Goal: Task Accomplishment & Management: Use online tool/utility

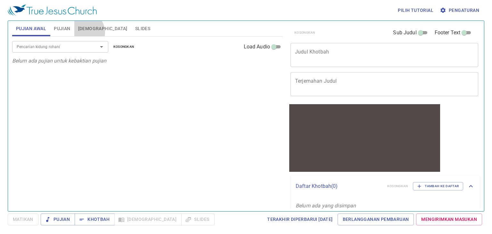
click at [85, 32] on button "[DEMOGRAPHIC_DATA]" at bounding box center [102, 28] width 57 height 15
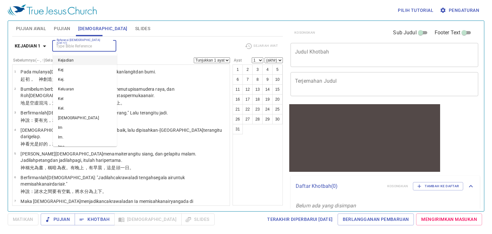
click at [84, 48] on input "Referensi [DEMOGRAPHIC_DATA] (Ctrl +/)" at bounding box center [79, 45] width 50 height 7
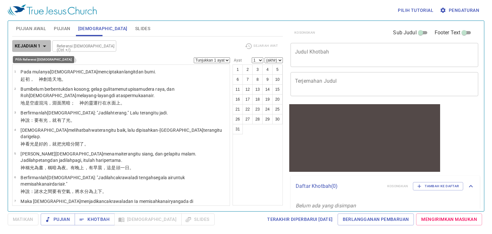
click at [37, 42] on b "Kejadian 1" at bounding box center [28, 46] width 26 height 8
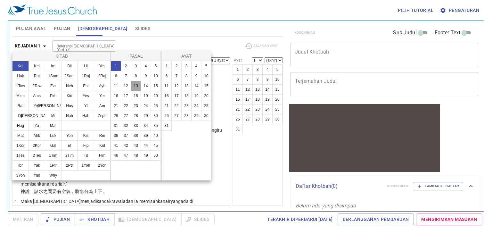
click at [136, 87] on button "13" at bounding box center [136, 86] width 10 height 10
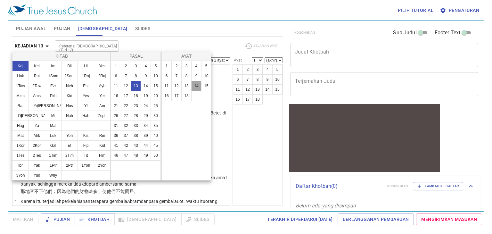
click at [195, 86] on button "14" at bounding box center [196, 86] width 10 height 10
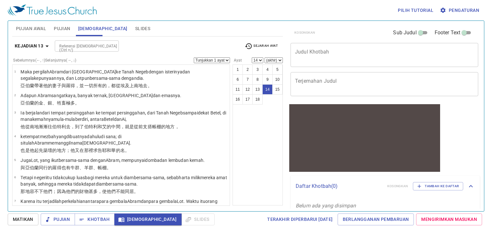
scroll to position [246, 0]
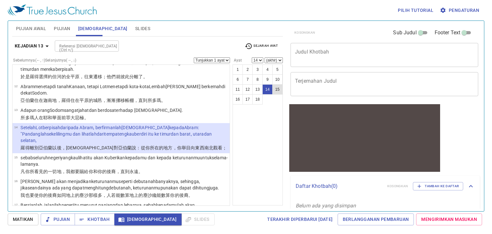
click at [278, 89] on button "15" at bounding box center [277, 89] width 10 height 10
select select "15"
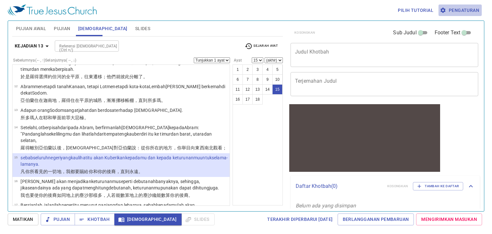
click at [456, 9] on span "Pengaturan" at bounding box center [460, 10] width 38 height 8
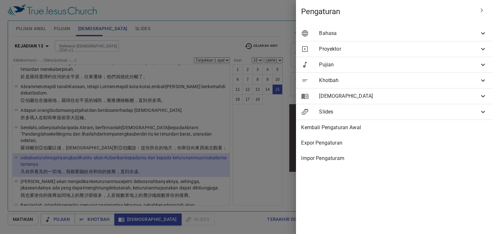
click at [334, 34] on span "Bahasa" at bounding box center [399, 33] width 160 height 8
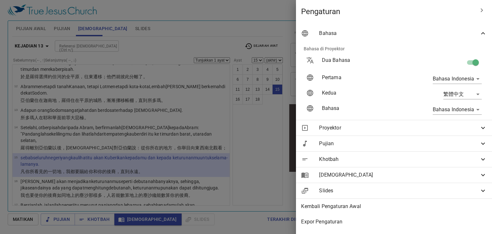
click at [468, 61] on input "checkbox" at bounding box center [475, 64] width 36 height 12
checkbox input "false"
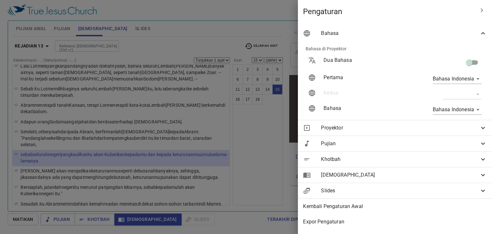
click at [346, 129] on span "Proyektor" at bounding box center [400, 128] width 158 height 8
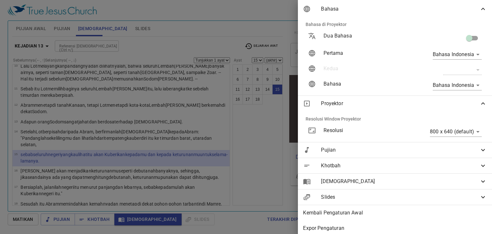
scroll to position [0, 0]
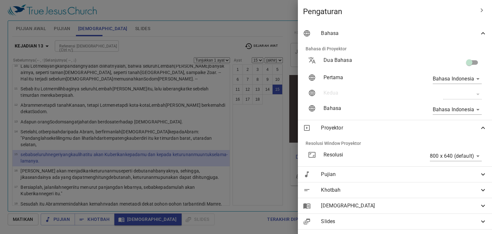
click at [348, 173] on span "Pujian" at bounding box center [400, 174] width 158 height 8
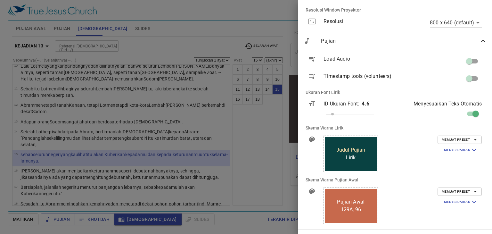
scroll to position [229, 0]
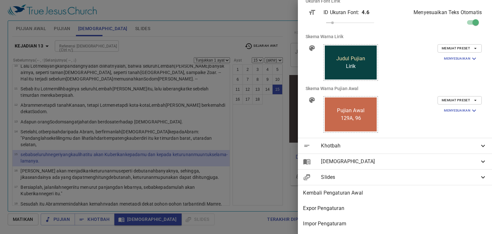
click at [429, 161] on div "[DEMOGRAPHIC_DATA]" at bounding box center [395, 161] width 194 height 15
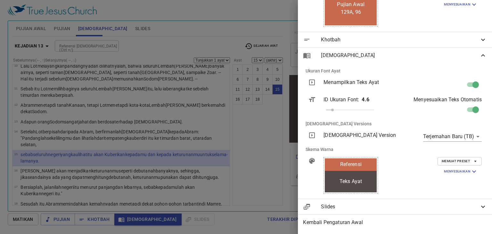
scroll to position [332, 0]
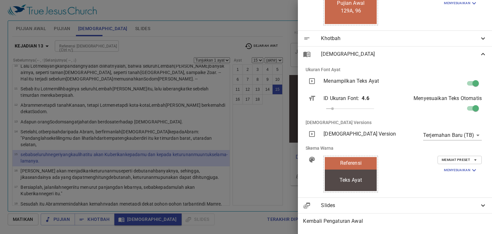
click at [457, 162] on span "Memuat Preset" at bounding box center [459, 160] width 36 height 6
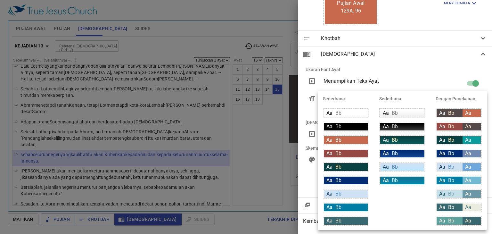
click at [460, 154] on div "Aa Bb" at bounding box center [449, 153] width 26 height 8
type input "#002d73"
type input "#7189ae"
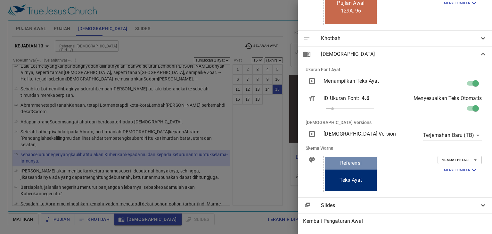
click at [257, 154] on div at bounding box center [246, 117] width 492 height 234
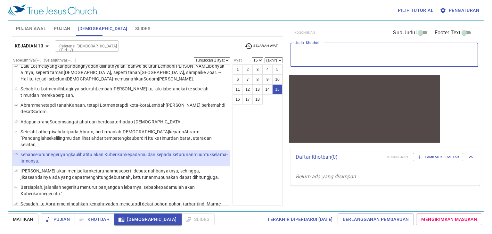
click at [314, 57] on textarea "Judul Khotbah" at bounding box center [384, 55] width 179 height 12
type textarea "Itu Tugas Kita"
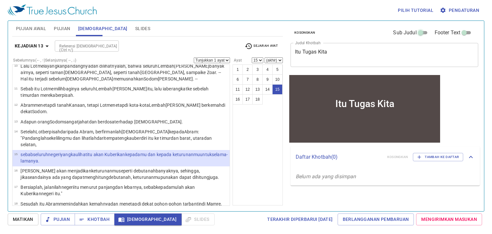
click at [418, 36] on input "Sub Judul" at bounding box center [420, 34] width 23 height 8
checkbox input "true"
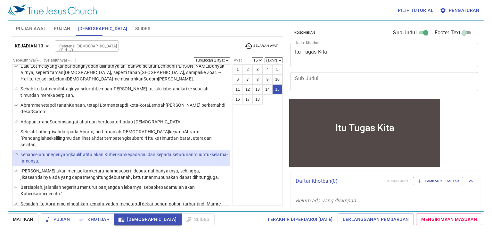
click at [237, 226] on div "Pilih tutorial Pengaturan Pujian Awal Pujian Alkitab Slides Pencarian kidung ro…" at bounding box center [246, 117] width 492 height 234
click at [467, 6] on button "Pengaturan" at bounding box center [459, 10] width 43 height 12
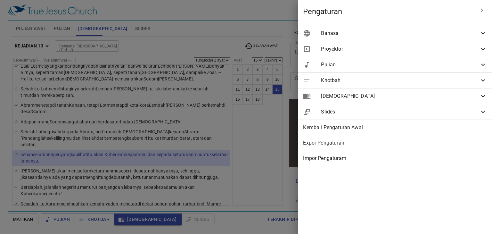
click at [344, 38] on div "Bahasa" at bounding box center [395, 33] width 194 height 15
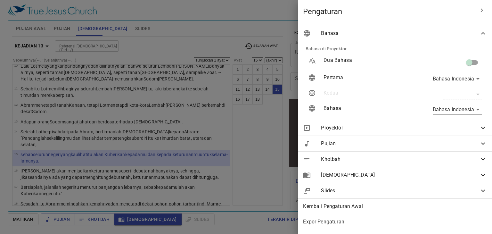
scroll to position [18, 0]
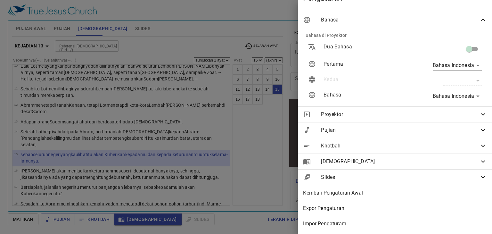
click at [330, 116] on div "Proyektor" at bounding box center [395, 114] width 194 height 15
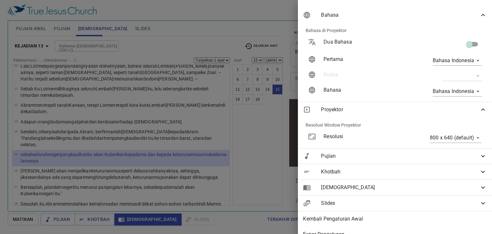
scroll to position [49, 0]
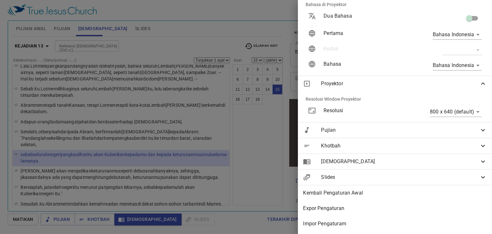
click at [260, 19] on div at bounding box center [246, 117] width 492 height 234
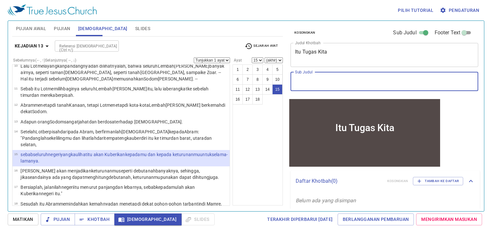
click at [359, 80] on textarea "Sub Judul" at bounding box center [384, 81] width 179 height 12
type textarea "Pengkhotbah"
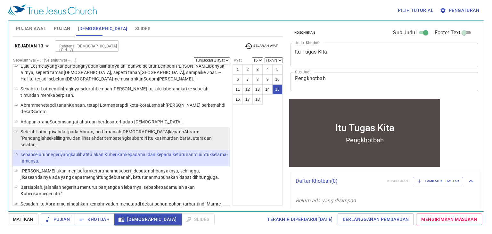
click at [72, 129] on wh6504 "dari pada Abram, berfirmanlah TUHAN kepada Abram : "Pandanglah sekelilingmu dan…" at bounding box center [115, 138] width 191 height 18
select select "14"
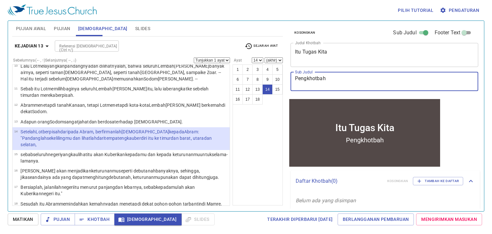
click at [331, 83] on textarea "Pengkhotbah" at bounding box center [384, 81] width 179 height 12
type textarea "[PERSON_NAME]: [PERSON_NAME]"
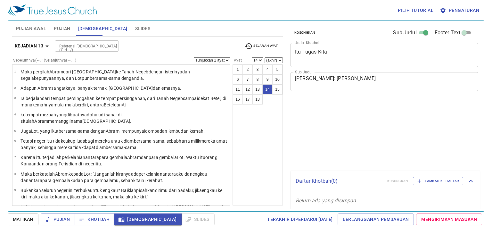
select select "14"
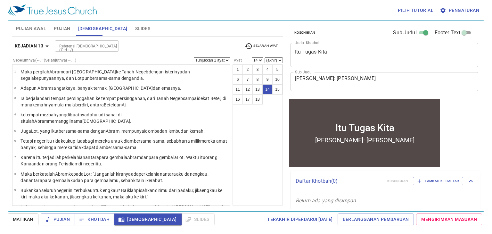
scroll to position [141, 0]
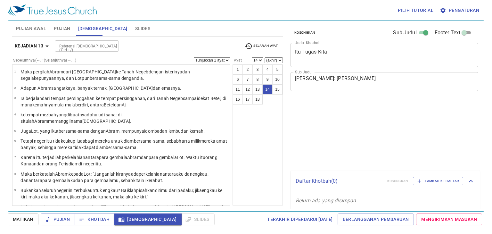
select select "14"
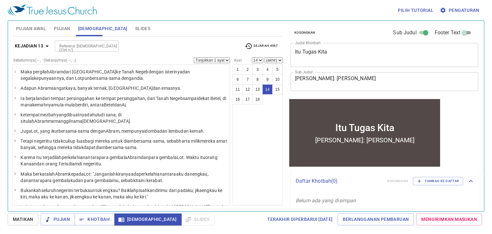
scroll to position [141, 0]
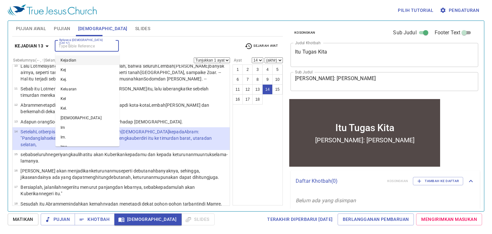
click at [104, 45] on input "Referensi [DEMOGRAPHIC_DATA] (Ctrl +/)" at bounding box center [82, 45] width 50 height 7
type input "mat 28"
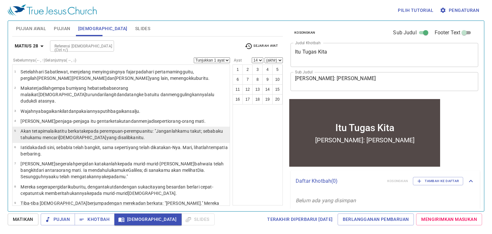
scroll to position [179, 0]
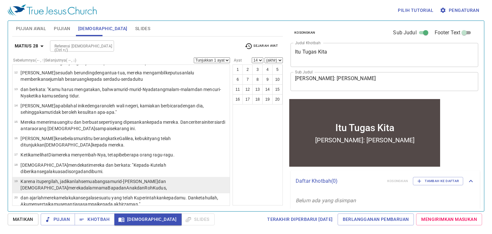
click at [108, 179] on wg3956 "bangsa murid-Ku dan baptislah mereka dalam nama Bapa dan Anak dan Roh Kudus ," at bounding box center [93, 185] width 146 height 12
select select "19"
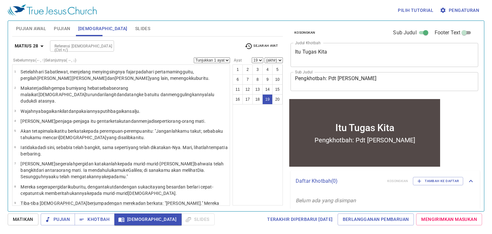
scroll to position [179, 0]
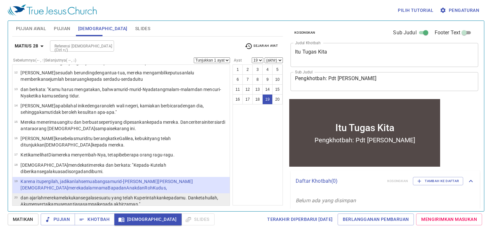
click at [178, 195] on p "dan ajarlah mereka melakukan segala sesuatu yang telah Kuperintahkan kepadamu .…" at bounding box center [123, 200] width 207 height 13
select select "20"
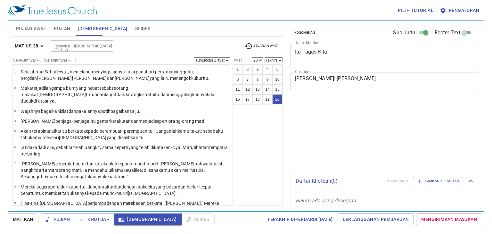
select select "20"
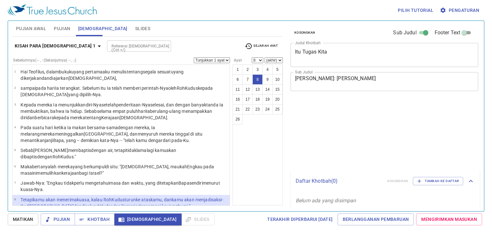
select select "8"
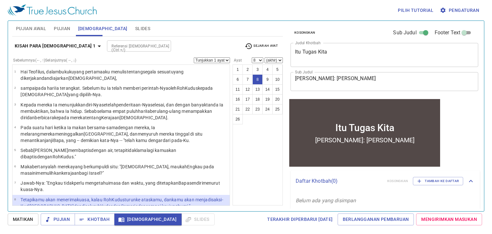
scroll to position [68, 0]
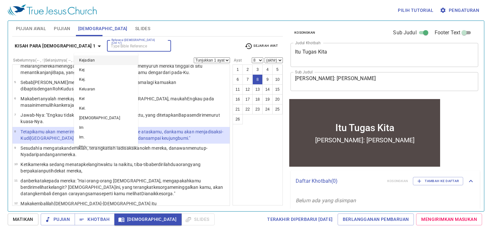
click at [114, 45] on input "Referensi [DEMOGRAPHIC_DATA] (Ctrl +/)" at bounding box center [134, 45] width 50 height 7
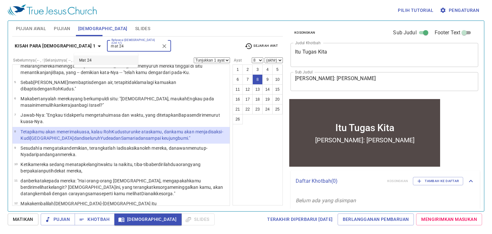
type input "mat 24"
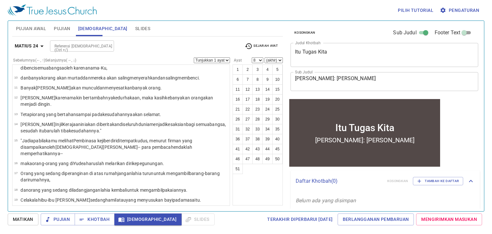
scroll to position [154, 0]
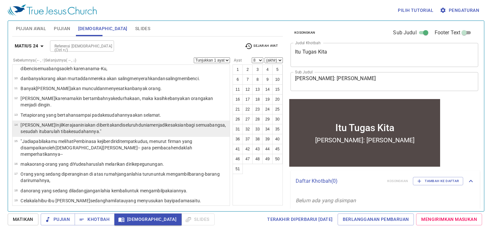
click at [133, 122] on wg3625 "menjadi kesaksian bagi semua bangsa , sesudah itu barulah tiba kesudahannya ."" at bounding box center [122, 128] width 205 height 12
select select "14"
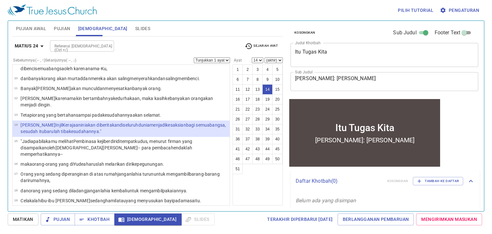
click at [98, 45] on input "Referensi [DEMOGRAPHIC_DATA] (Ctrl +/)" at bounding box center [77, 45] width 50 height 7
type input "rm 1:16"
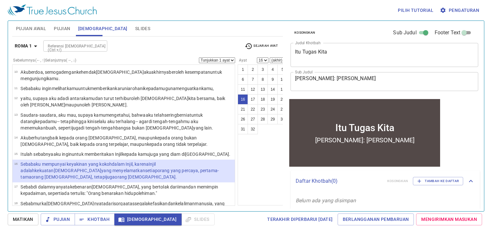
scroll to position [147, 0]
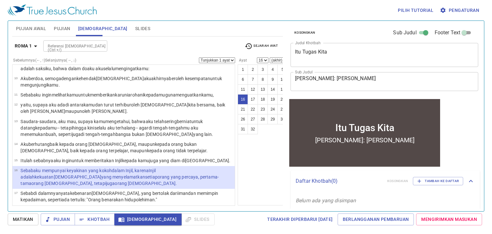
select select "17"
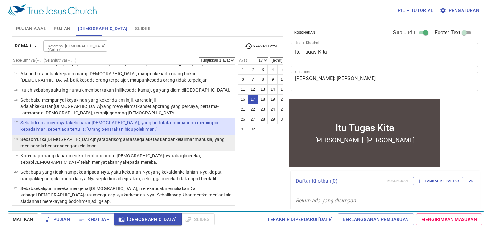
scroll to position [217, 0]
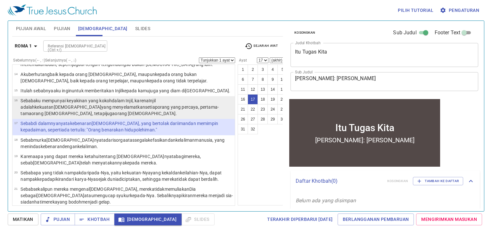
click at [177, 111] on wg2532 "orang Yunani ." at bounding box center [146, 113] width 62 height 5
select select "16"
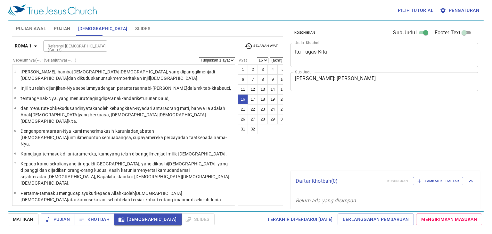
select select "16"
